Goal: Information Seeking & Learning: Learn about a topic

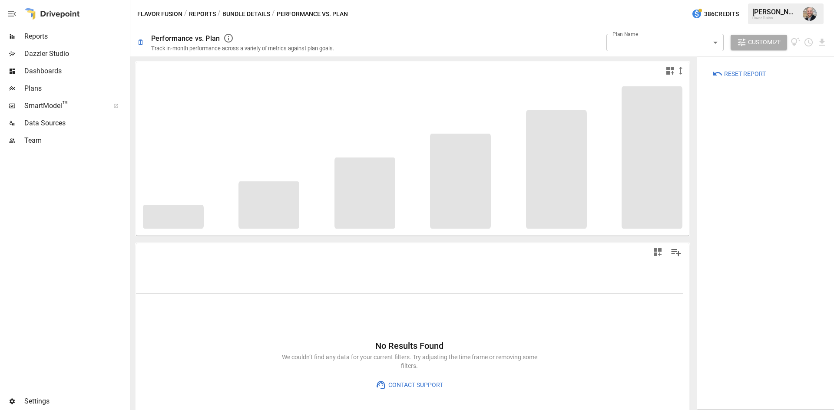
type input "**********"
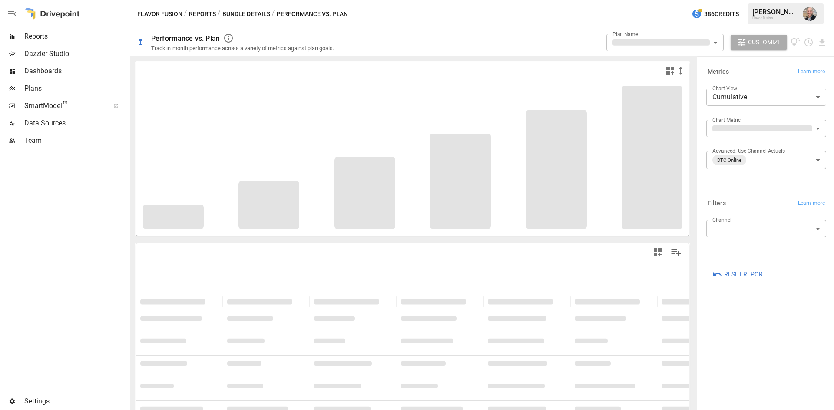
click at [40, 35] on span "Reports" at bounding box center [76, 36] width 104 height 10
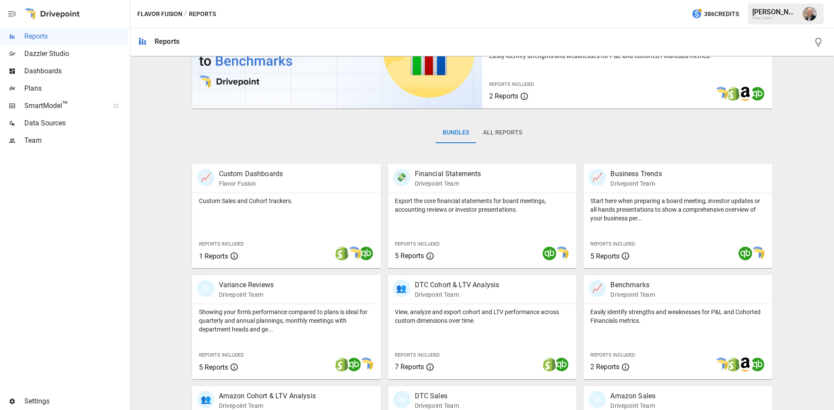
scroll to position [130, 0]
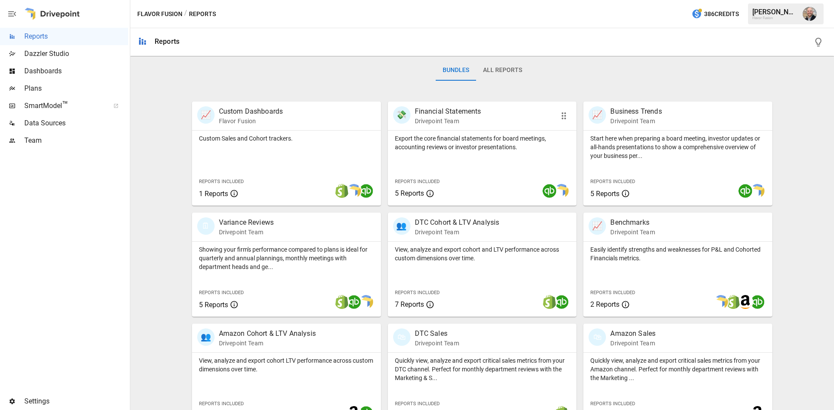
click at [429, 142] on p "Export the core financial statements for board meetings, accounting reviews or …" at bounding box center [482, 142] width 175 height 17
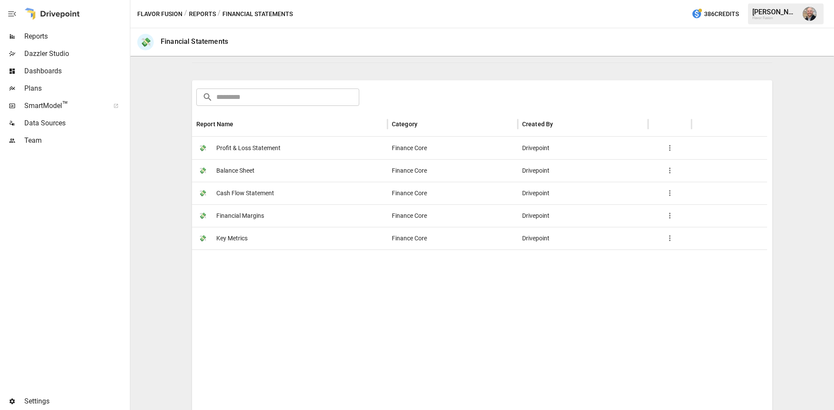
scroll to position [125, 0]
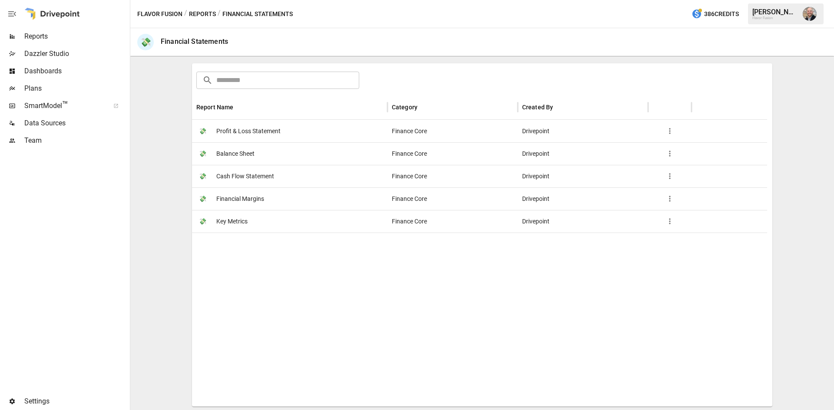
click at [276, 125] on span "Profit & Loss Statement" at bounding box center [248, 131] width 64 height 22
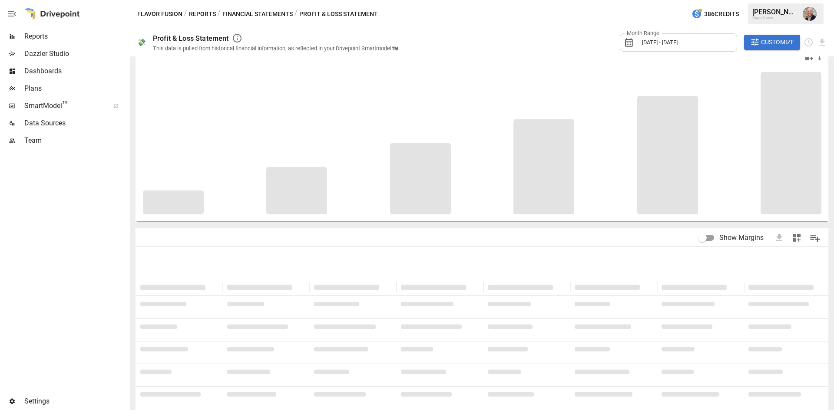
scroll to position [17, 0]
drag, startPoint x: 269, startPoint y: 231, endPoint x: 224, endPoint y: 230, distance: 45.2
click at [224, 230] on div "Show Margins" at bounding box center [482, 234] width 692 height 17
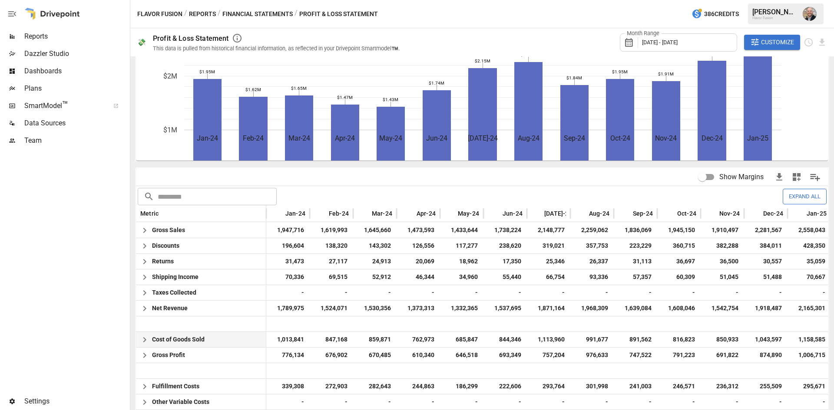
scroll to position [0, 0]
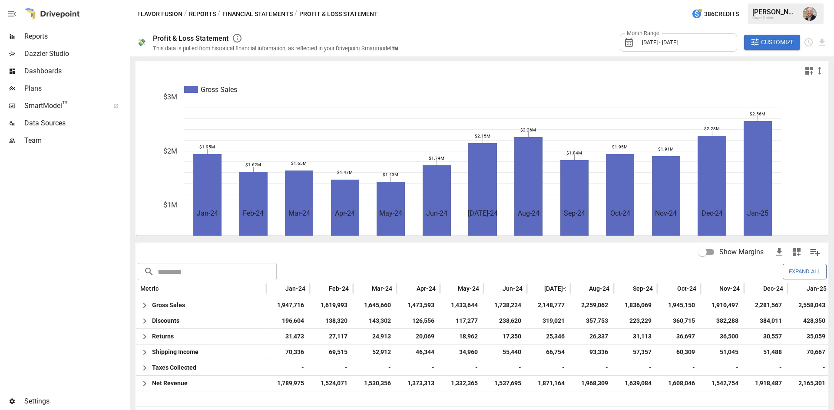
click at [42, 37] on span "Reports" at bounding box center [76, 36] width 104 height 10
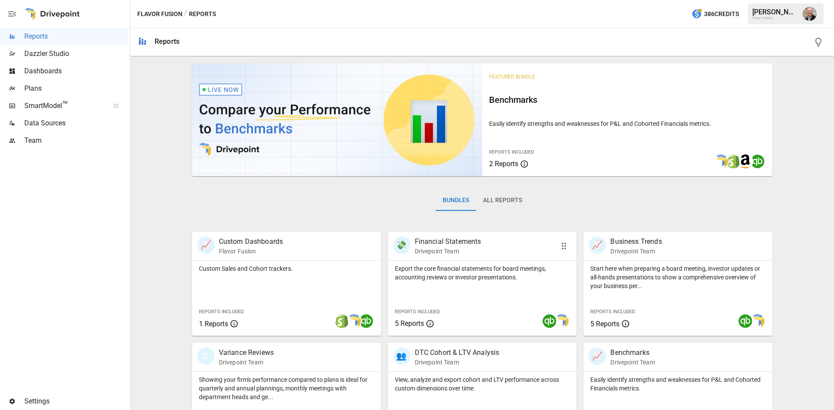
click at [431, 288] on div "Export the core financial statements for board meetings, accounting reviews or …" at bounding box center [482, 298] width 189 height 75
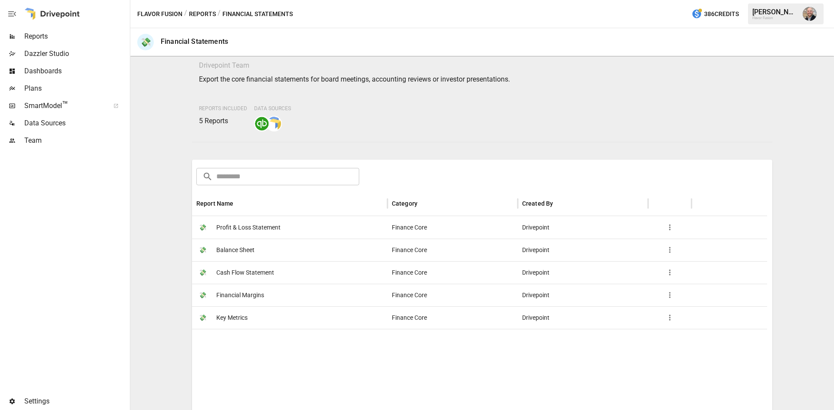
scroll to position [43, 0]
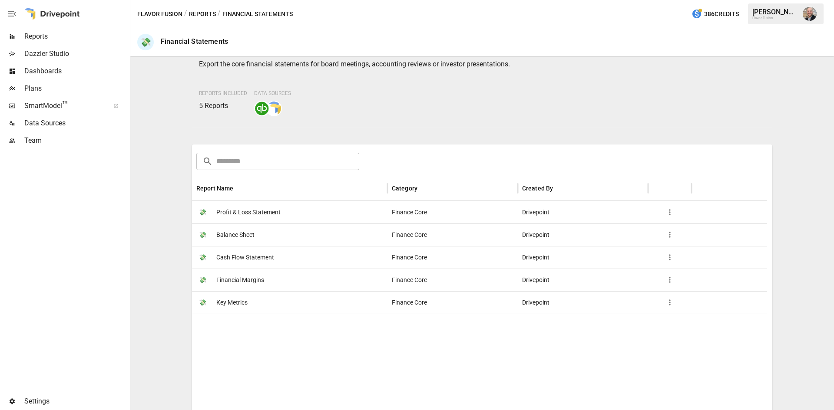
click at [275, 237] on div "💸 Balance Sheet" at bounding box center [289, 235] width 195 height 23
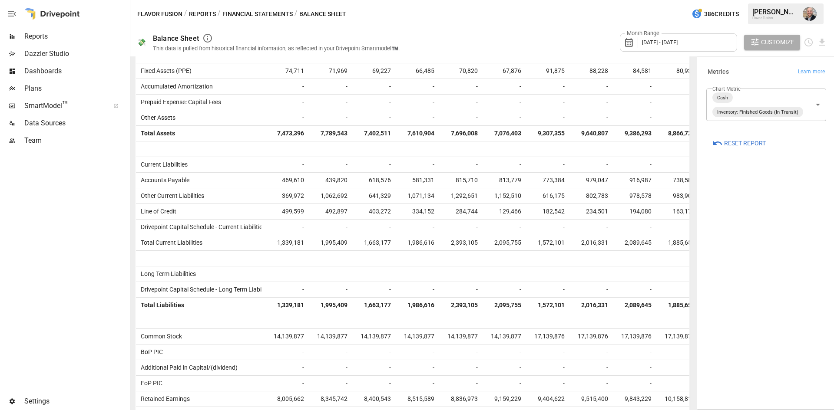
scroll to position [415, 0]
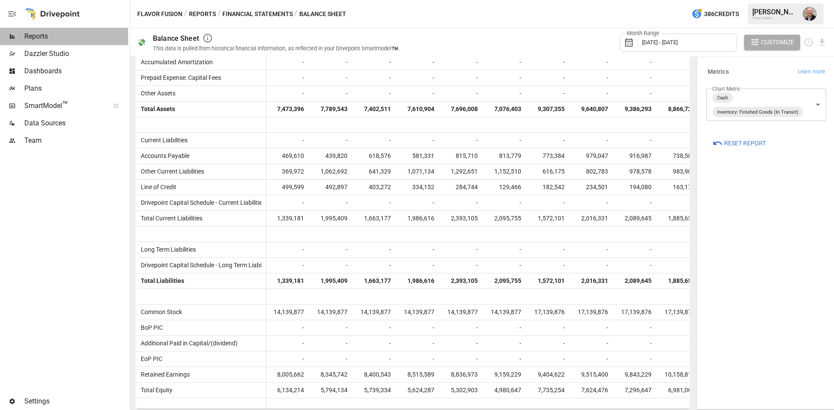
click at [46, 36] on span "Reports" at bounding box center [76, 36] width 104 height 10
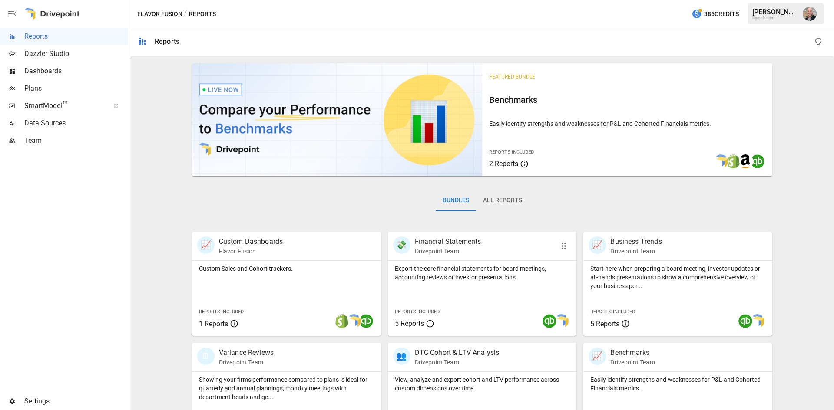
click at [449, 274] on p "Export the core financial statements for board meetings, accounting reviews or …" at bounding box center [482, 272] width 175 height 17
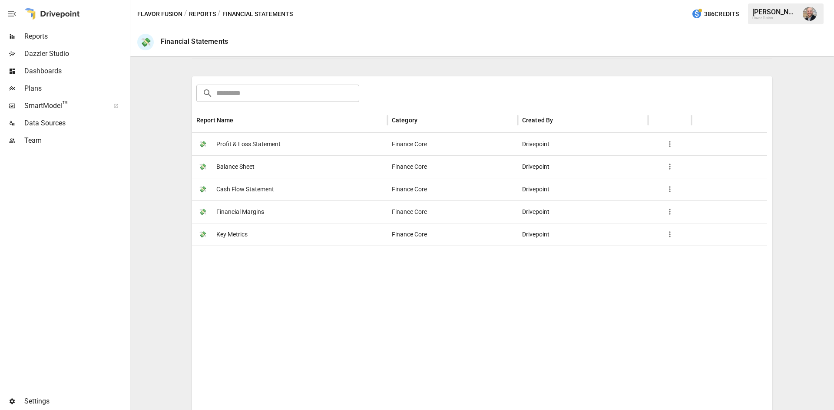
scroll to position [125, 0]
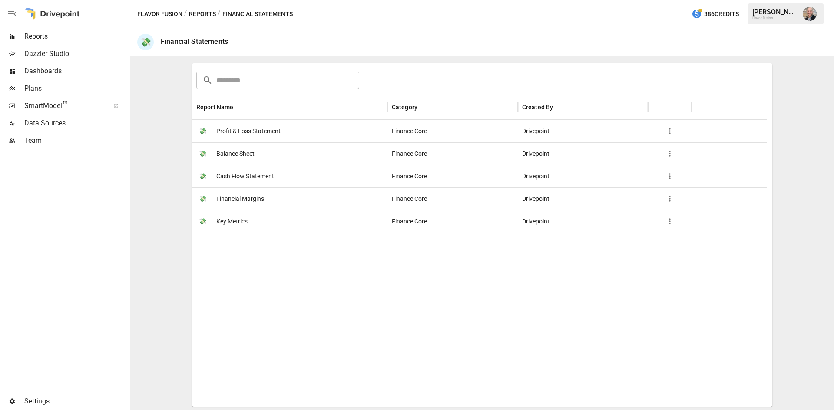
click at [273, 172] on span "Cash Flow Statement" at bounding box center [245, 176] width 58 height 22
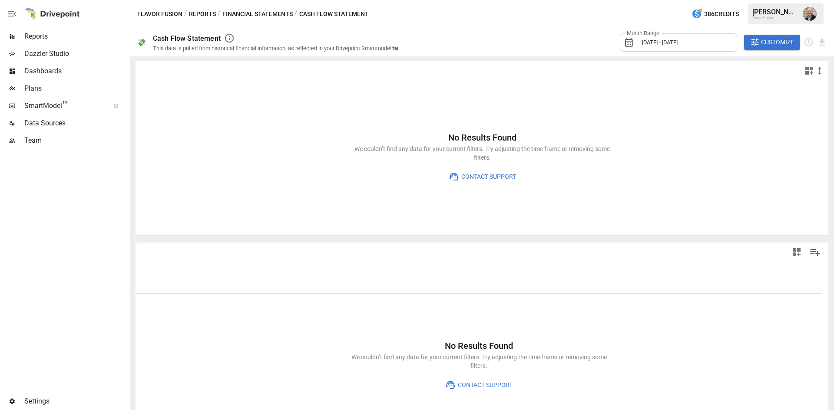
type input "**********"
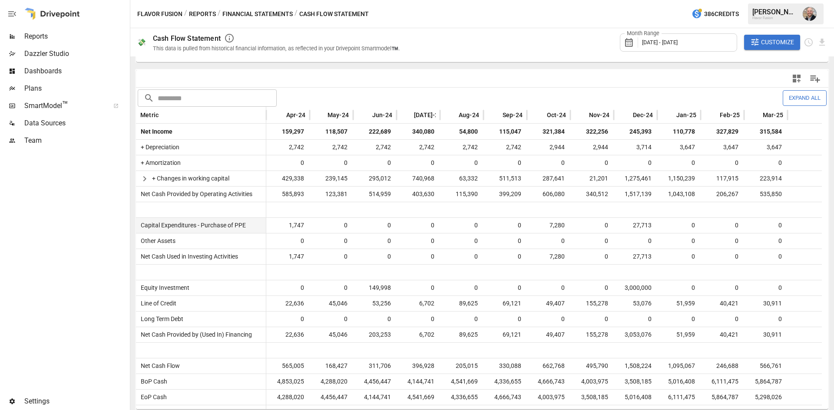
scroll to position [174, 0]
click at [53, 34] on span "Reports" at bounding box center [76, 36] width 104 height 10
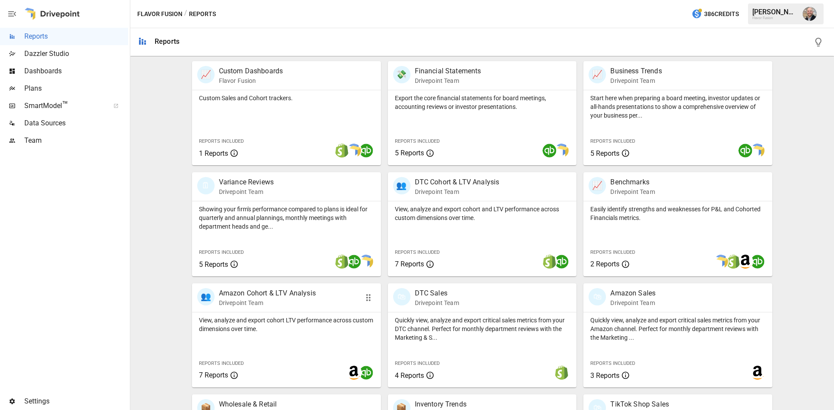
scroll to position [174, 0]
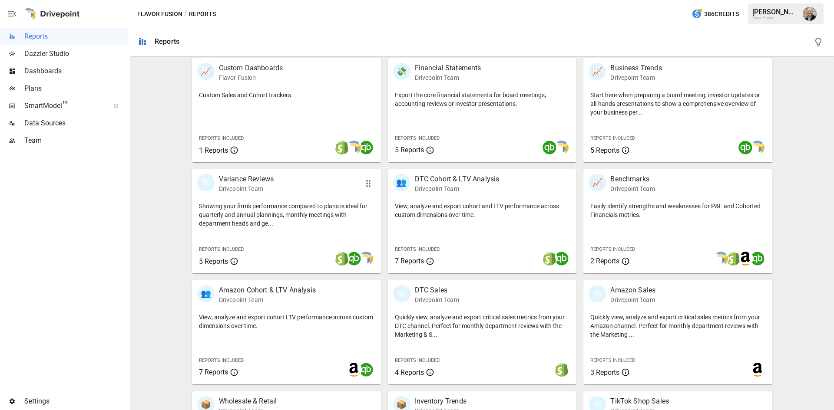
click at [284, 231] on div "Showing your firm's performance compared to plans is ideal for quarterly and an…" at bounding box center [286, 235] width 189 height 75
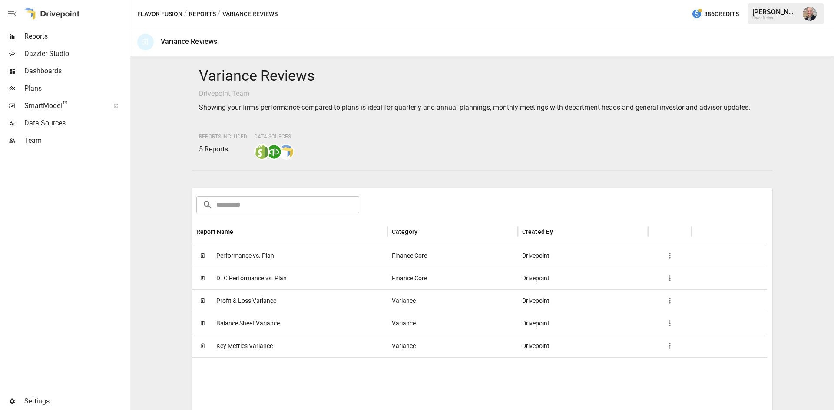
click at [280, 260] on div "🗓 Performance vs. Plan" at bounding box center [289, 255] width 195 height 23
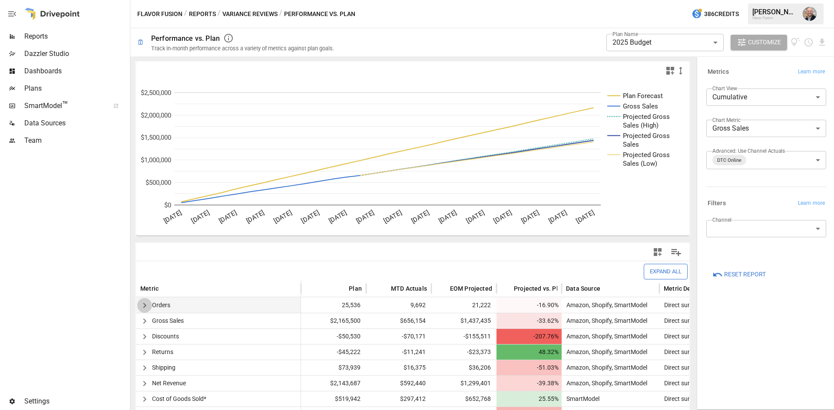
click at [148, 307] on icon "button" at bounding box center [144, 305] width 10 height 10
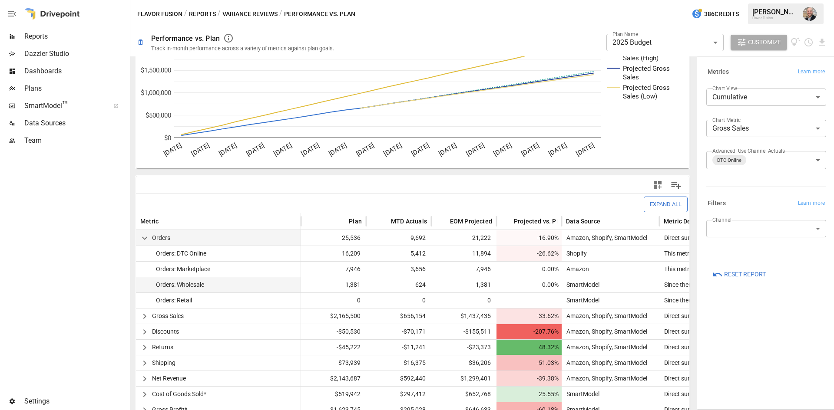
scroll to position [87, 0]
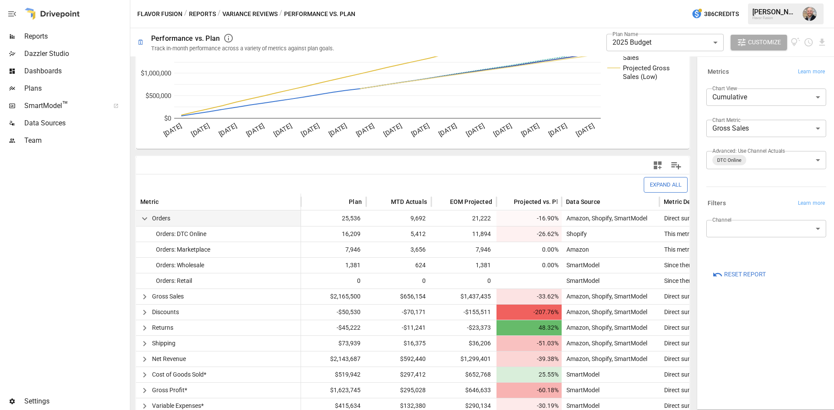
click at [756, 0] on body "**********" at bounding box center [417, 0] width 834 height 0
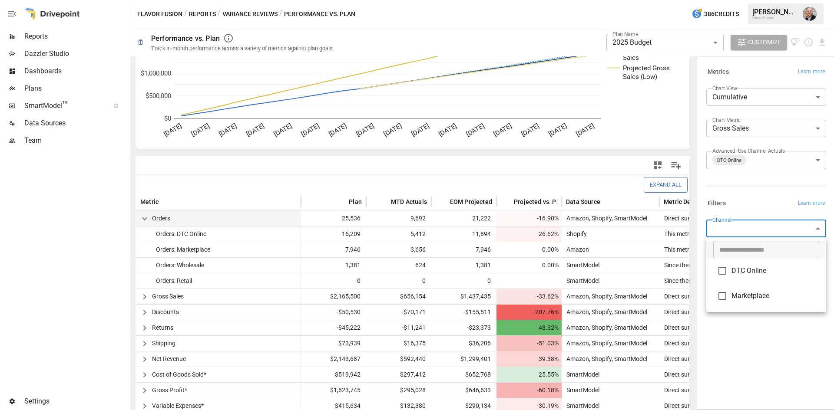
click at [745, 204] on div at bounding box center [417, 205] width 834 height 410
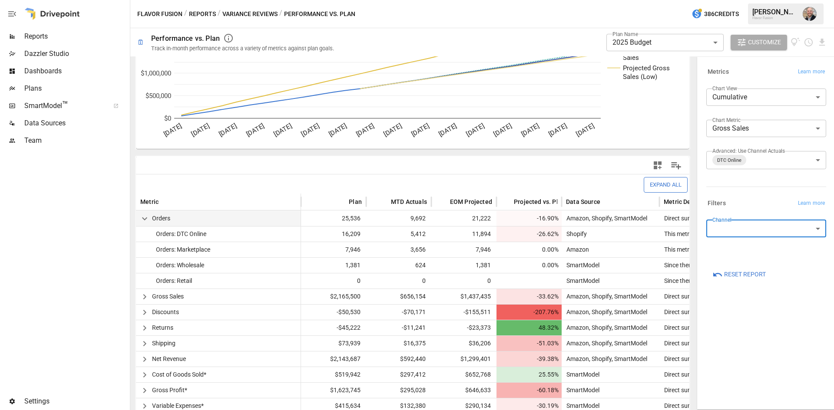
click at [64, 35] on span "Reports" at bounding box center [76, 36] width 104 height 10
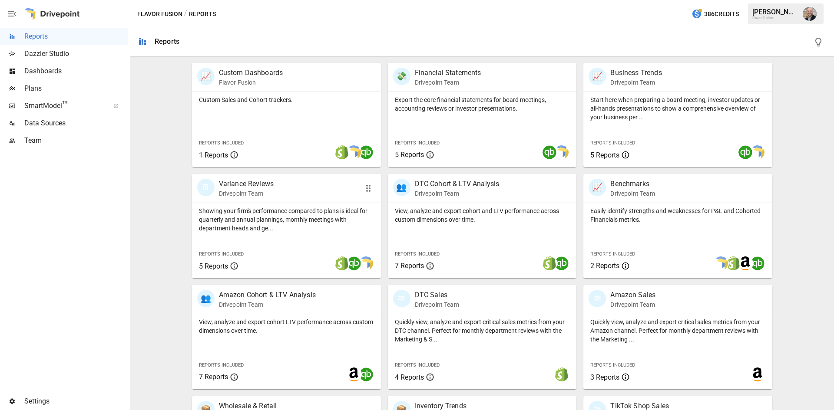
scroll to position [174, 0]
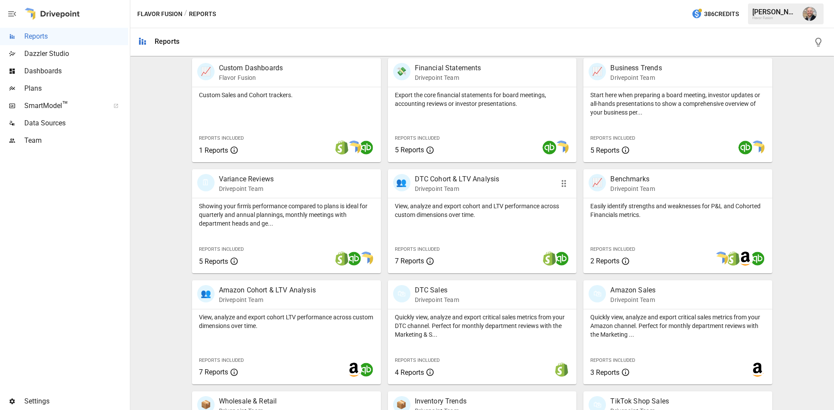
click at [446, 208] on p "View, analyze and export cohort and LTV performance across custom dimensions ov…" at bounding box center [482, 210] width 175 height 17
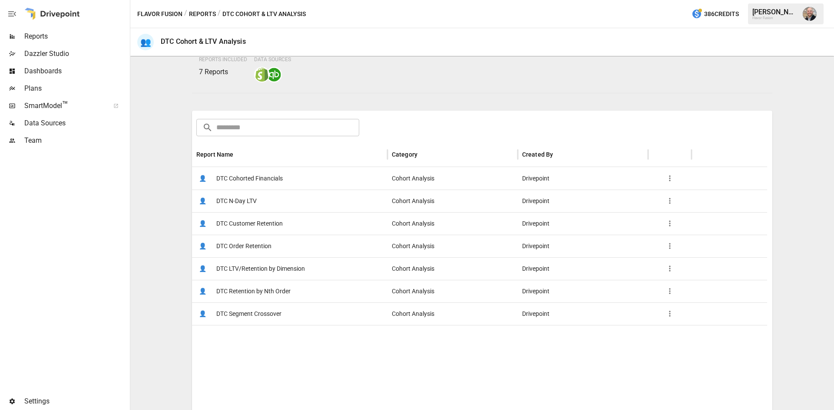
scroll to position [87, 0]
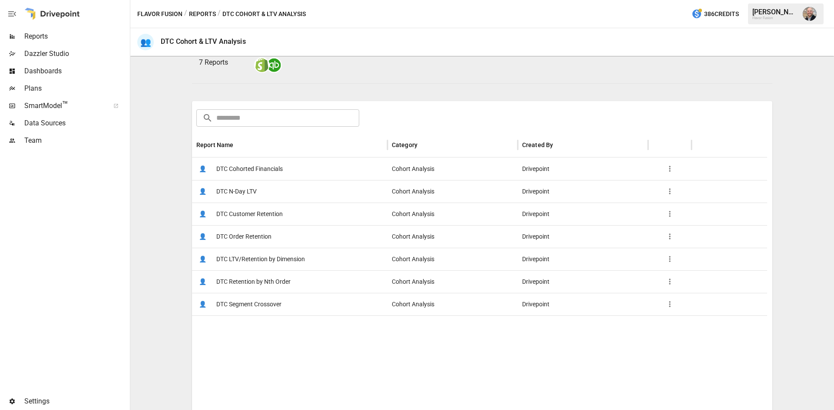
click at [310, 165] on div "👤 DTC Cohorted Financials" at bounding box center [289, 169] width 195 height 23
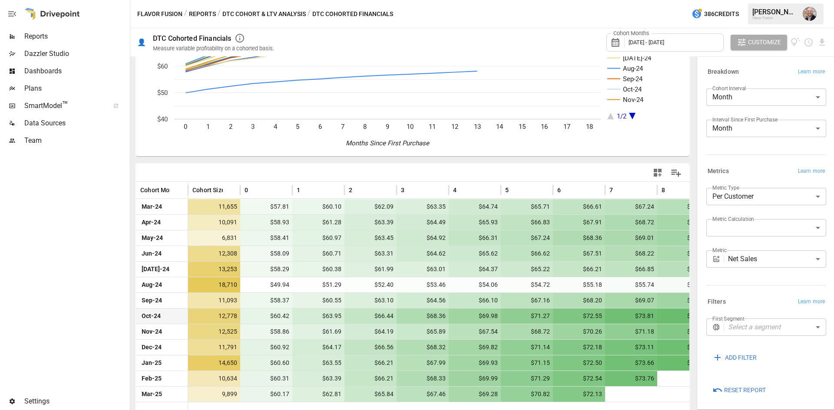
scroll to position [83, 0]
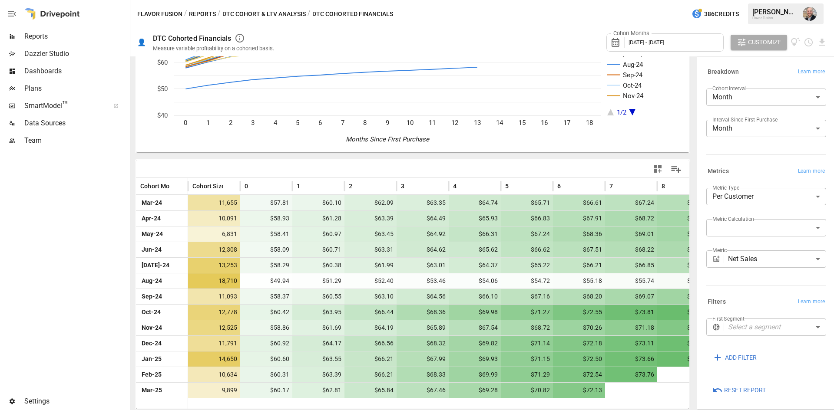
drag, startPoint x: 288, startPoint y: 316, endPoint x: 255, endPoint y: 163, distance: 156.8
click at [255, 163] on div at bounding box center [412, 168] width 553 height 17
click at [786, 0] on body "Reports Dazzler Studio Dashboards Plans SmartModel ™ Data Sources Team Settings…" at bounding box center [417, 0] width 834 height 0
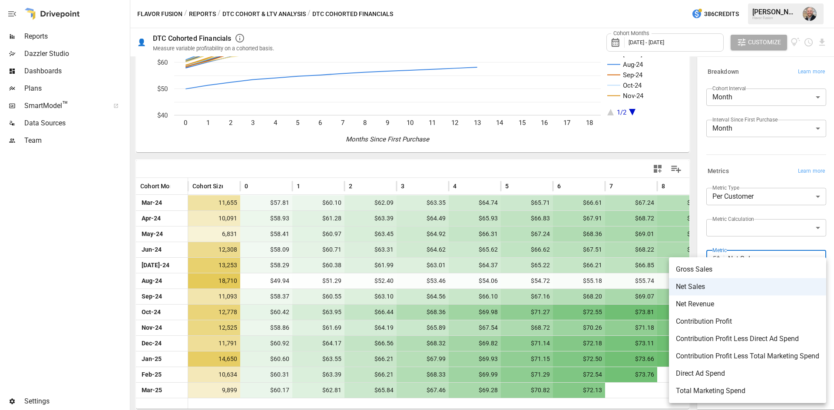
click at [752, 244] on div at bounding box center [417, 205] width 834 height 410
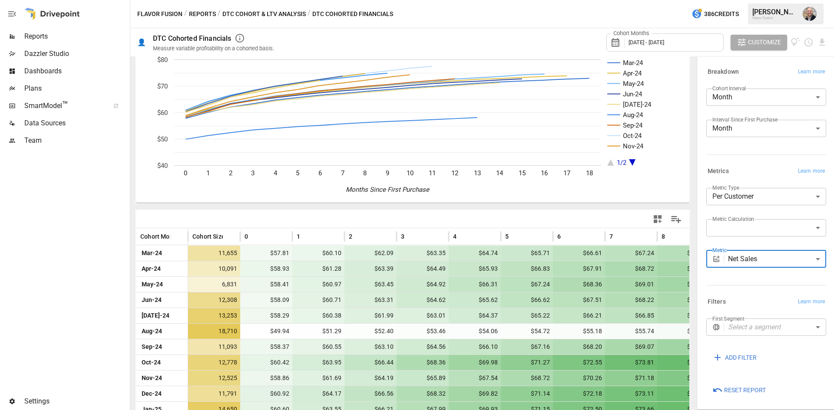
scroll to position [0, 0]
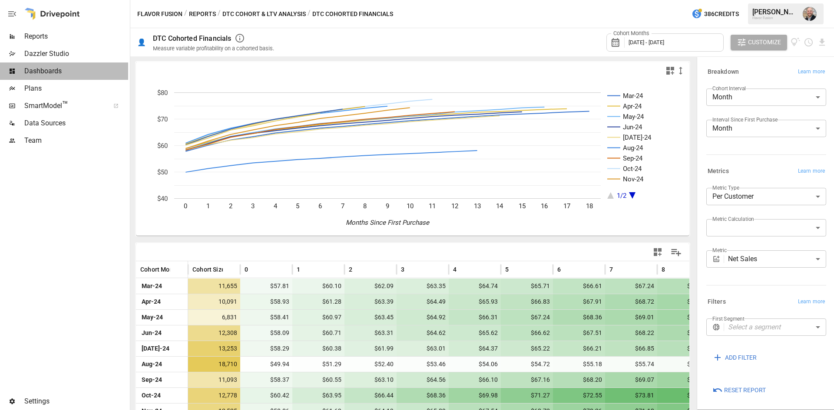
click at [44, 73] on span "Dashboards" at bounding box center [76, 71] width 104 height 10
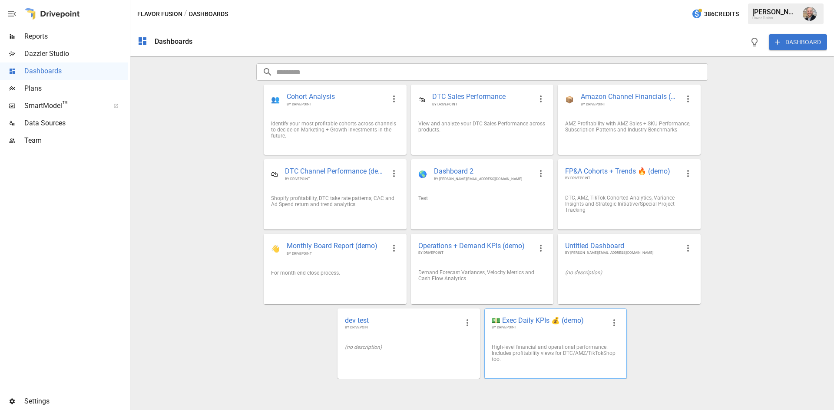
click at [534, 337] on div "💵 Exec Daily KPIs 💰 (demo) BY DRIVEPOINT" at bounding box center [556, 323] width 142 height 28
